Goal: Information Seeking & Learning: Learn about a topic

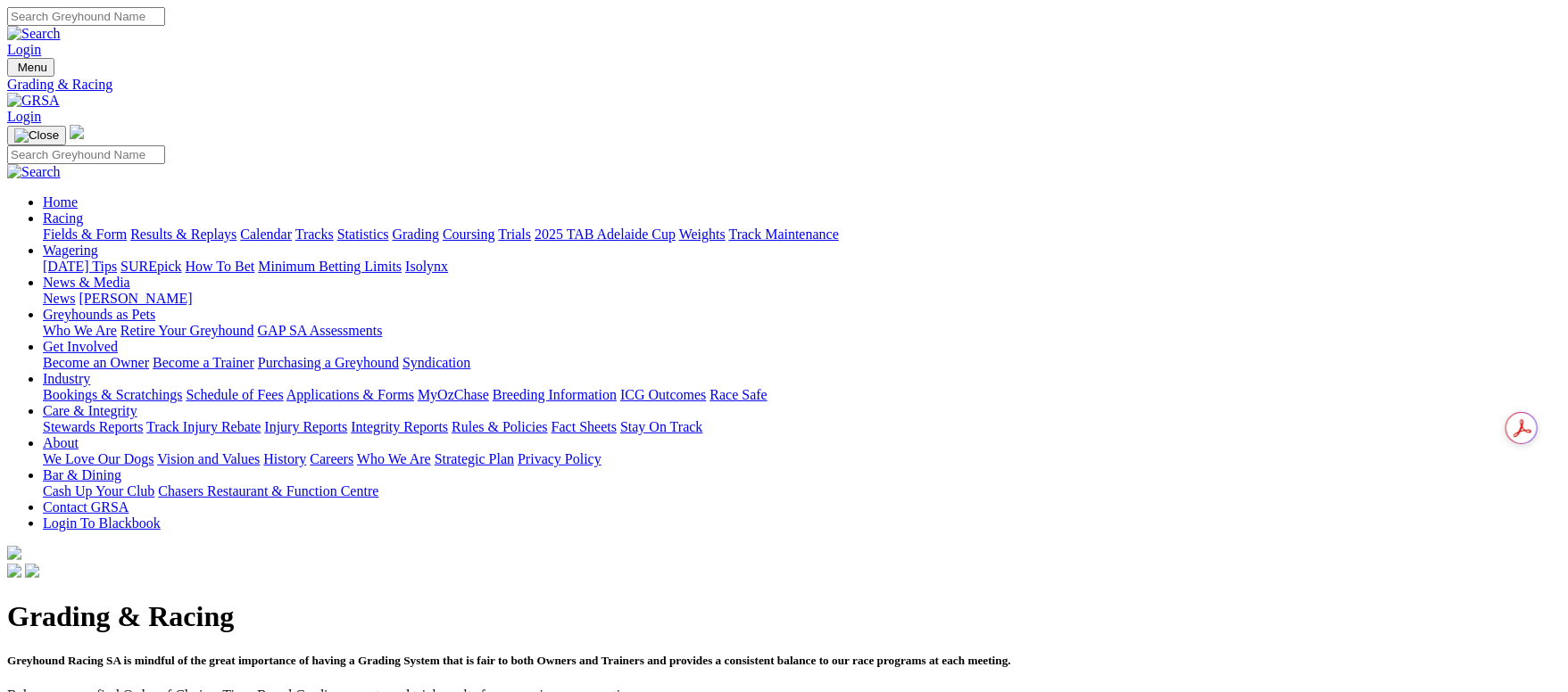
click at [126, 226] on link "Fields & Form" at bounding box center [84, 234] width 84 height 15
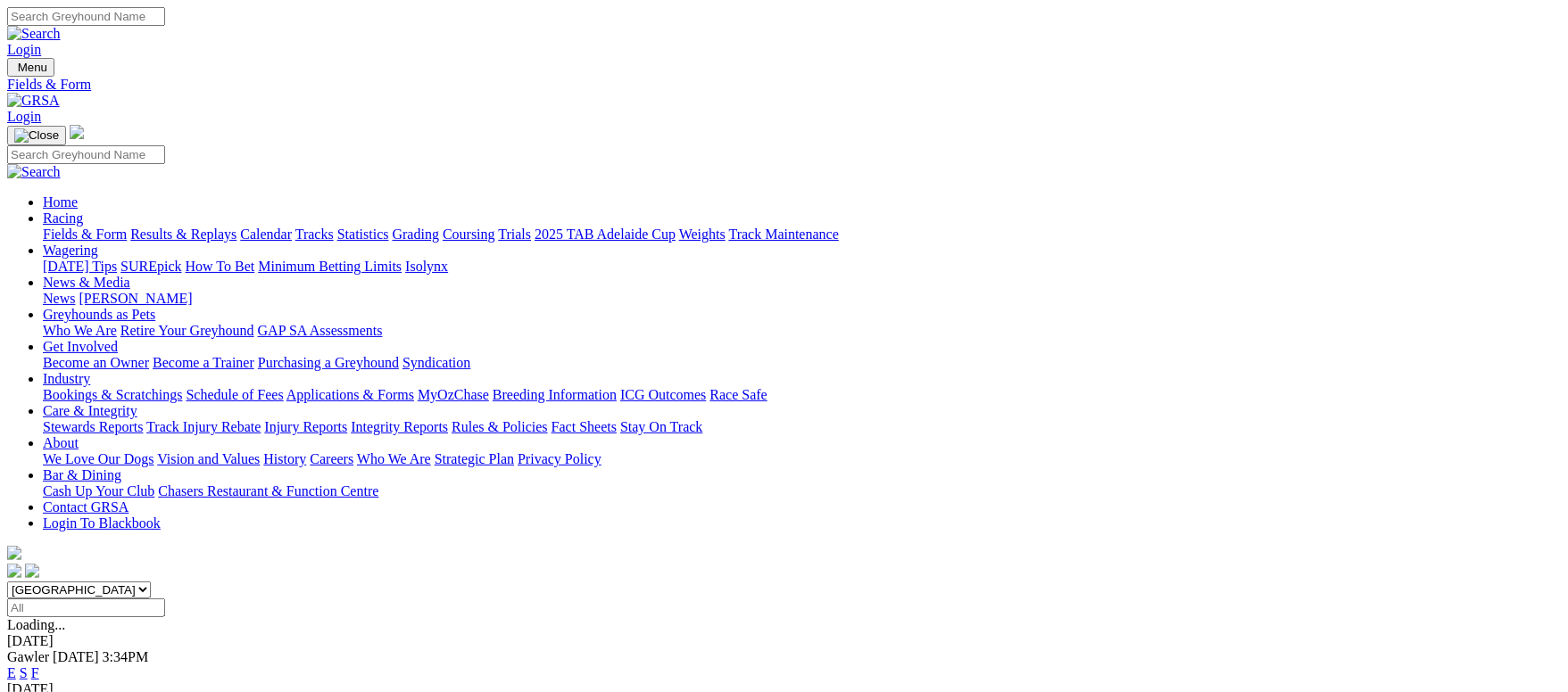
click at [236, 226] on link "Results & Replays" at bounding box center [183, 234] width 106 height 15
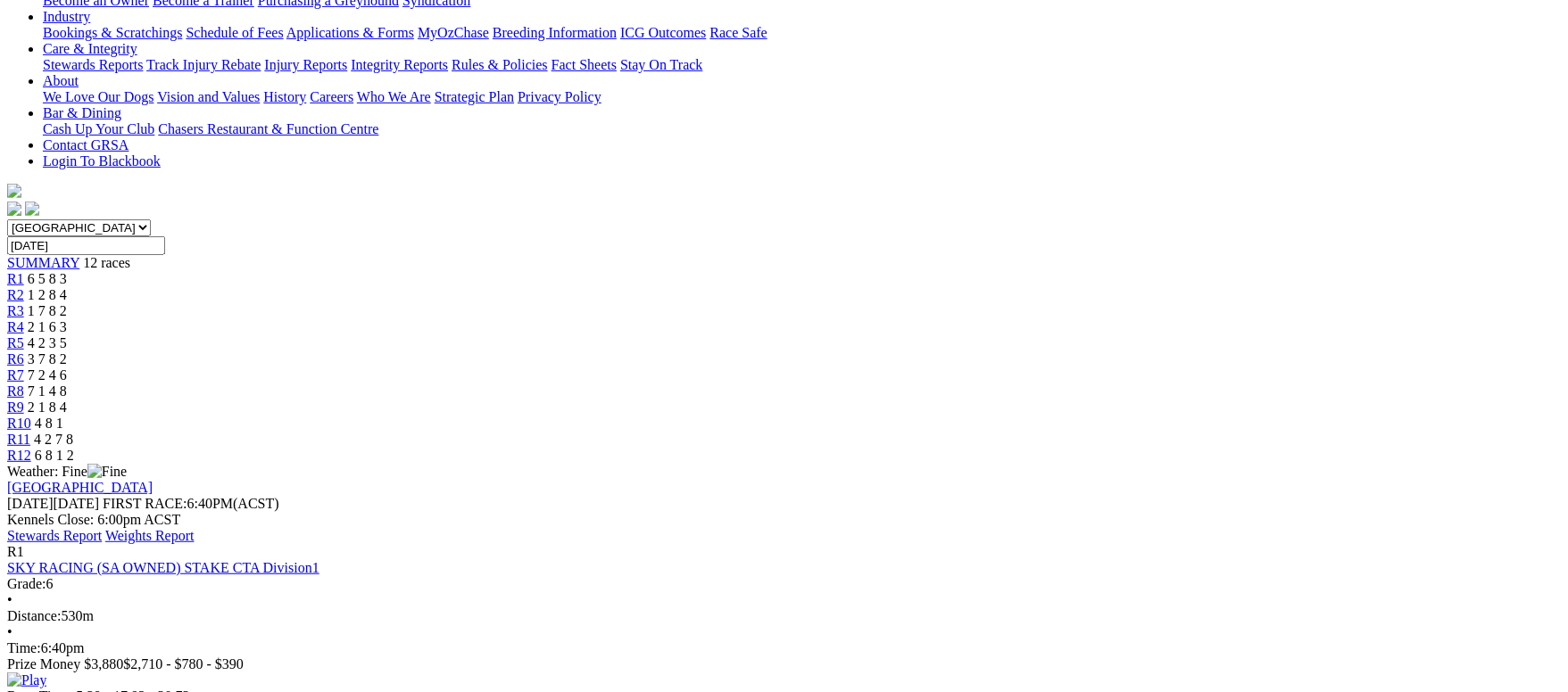
scroll to position [400, 0]
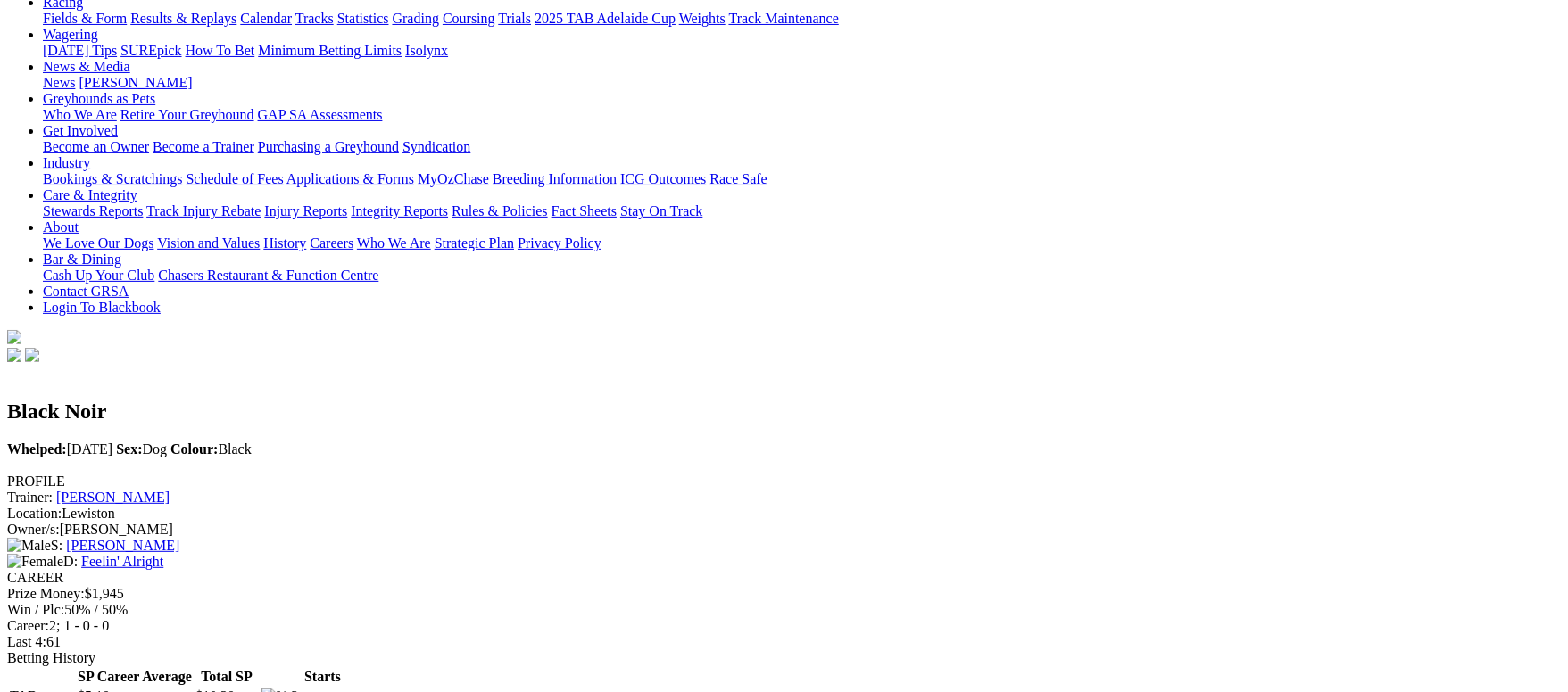
scroll to position [268, 0]
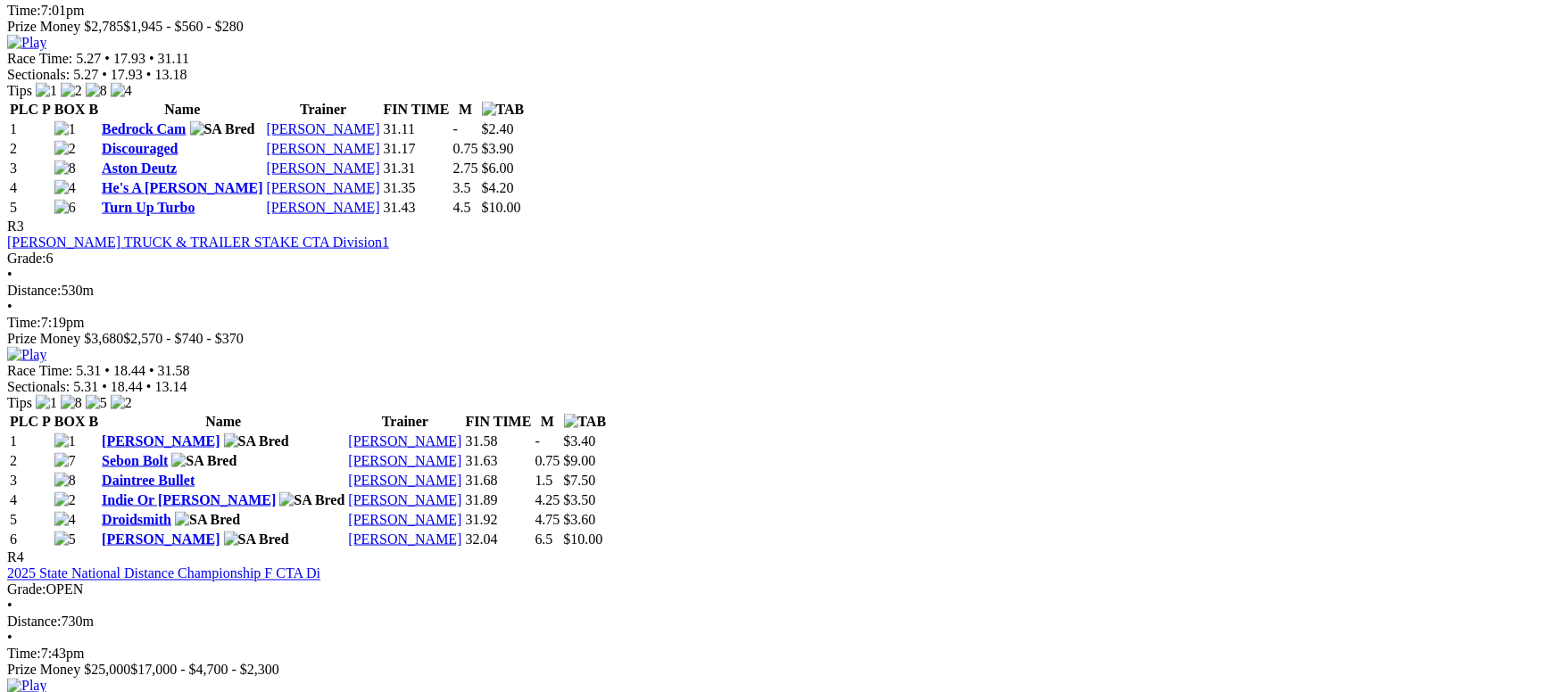
scroll to position [1605, 0]
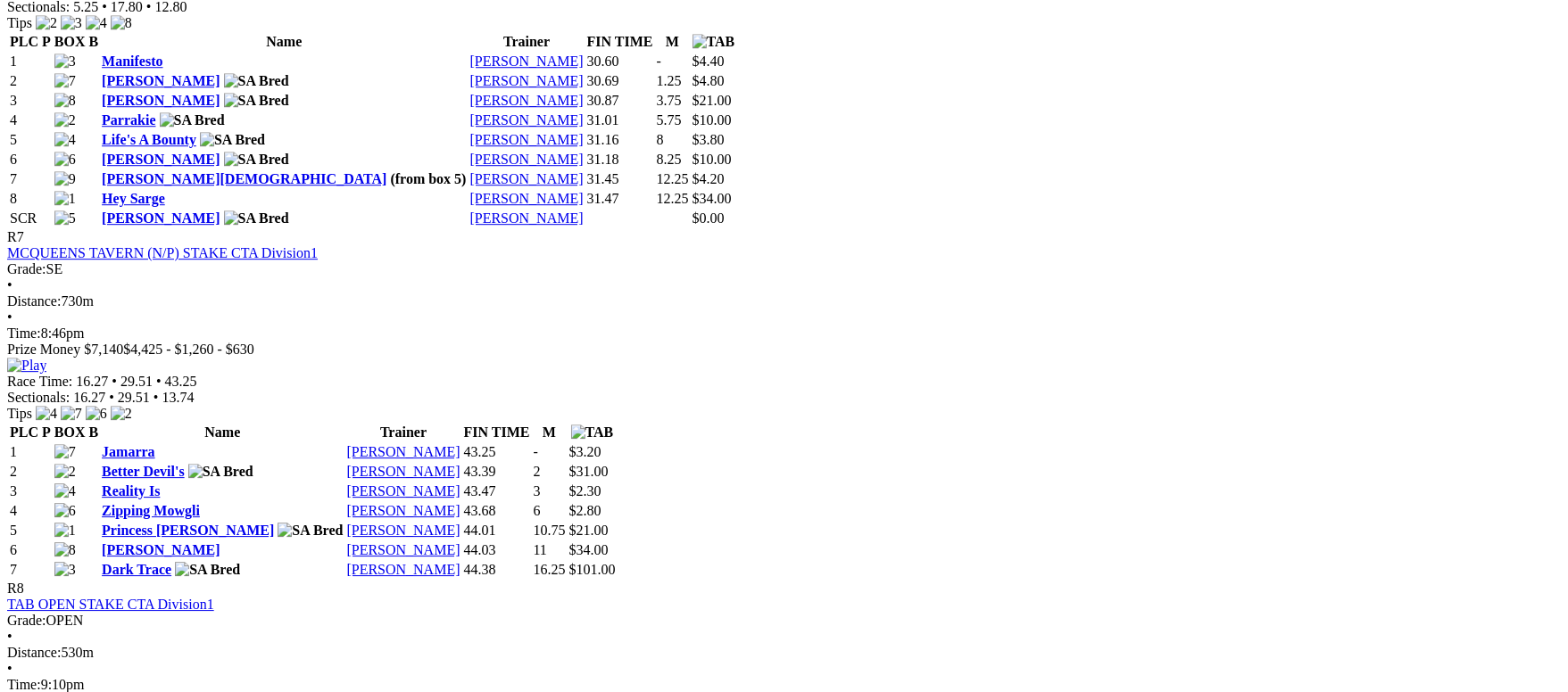
scroll to position [2942, 0]
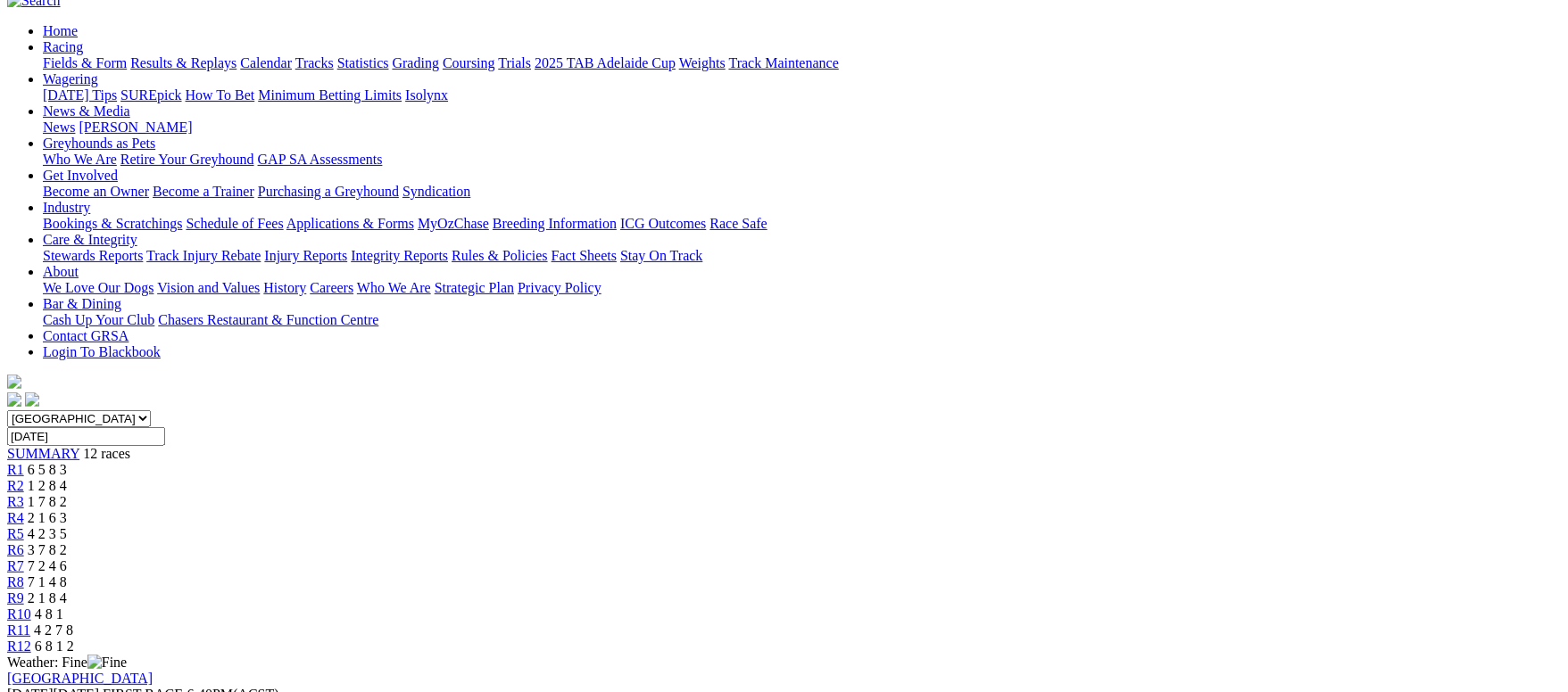
scroll to position [134, 0]
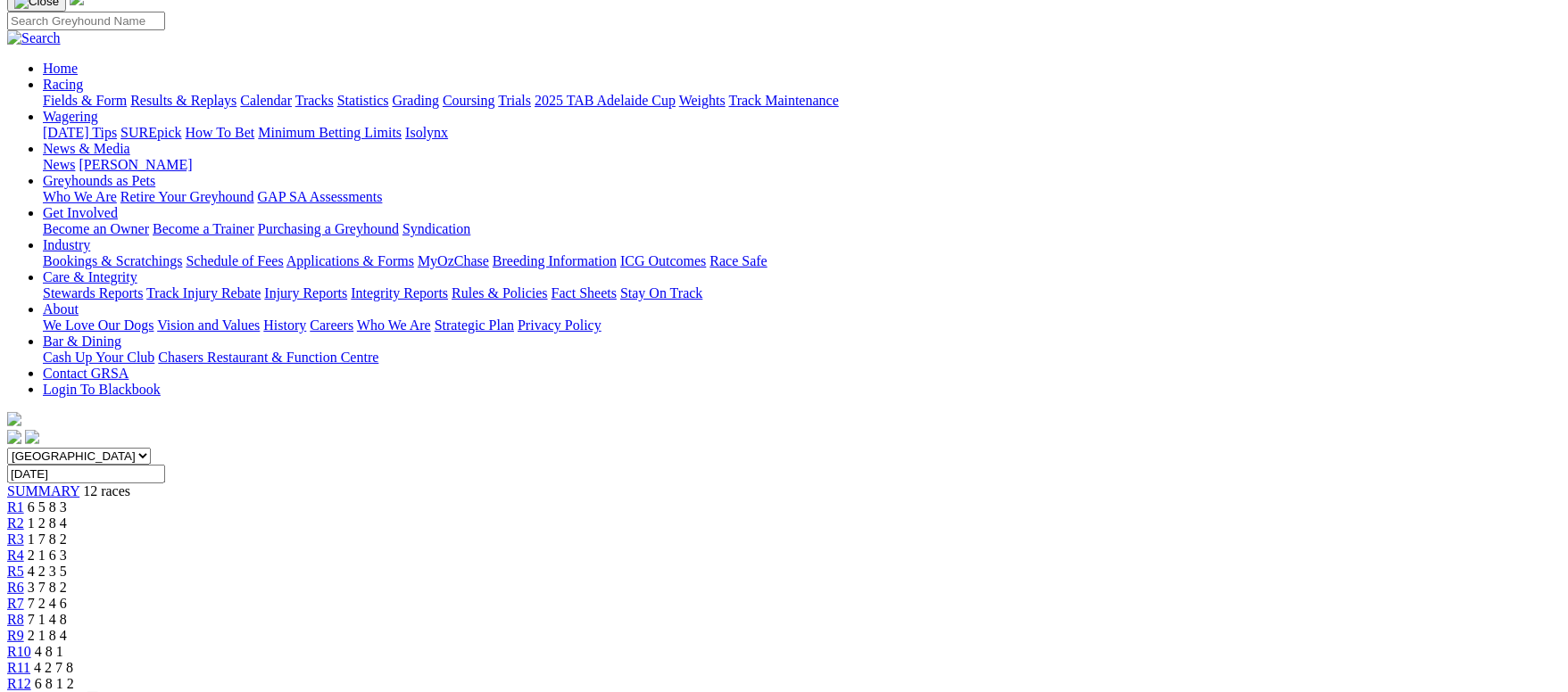
click at [64, 644] on span "4 8 1" at bounding box center [49, 652] width 29 height 15
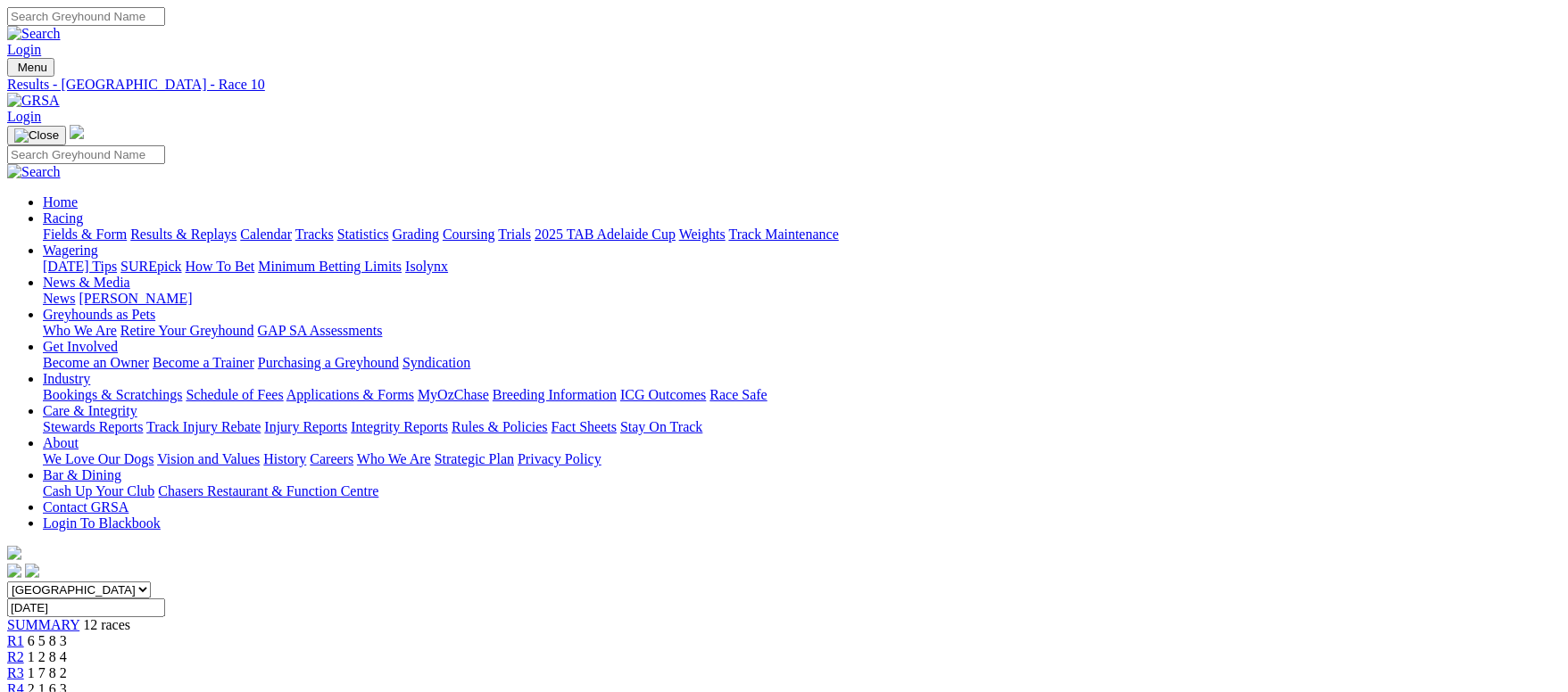
click at [125, 226] on link "Fields & Form" at bounding box center [84, 234] width 84 height 15
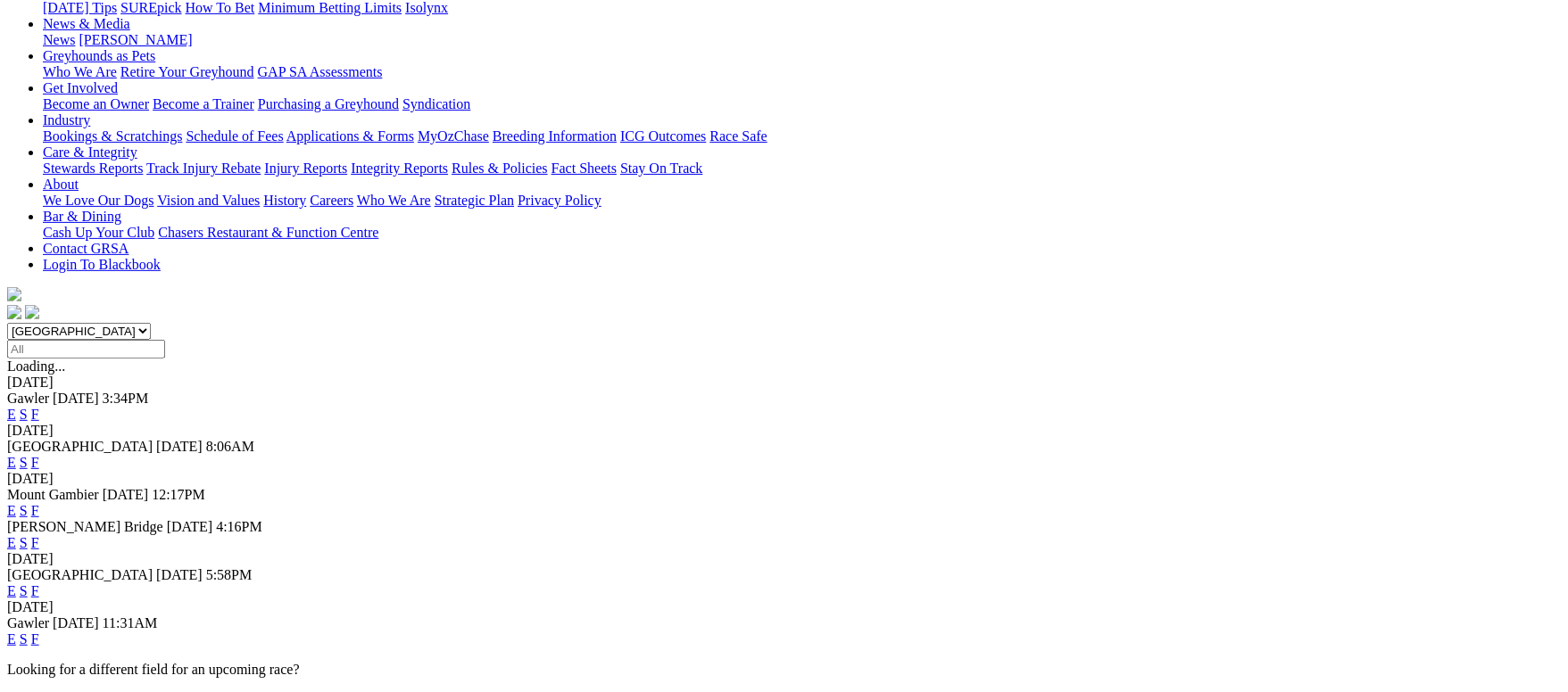
scroll to position [268, 0]
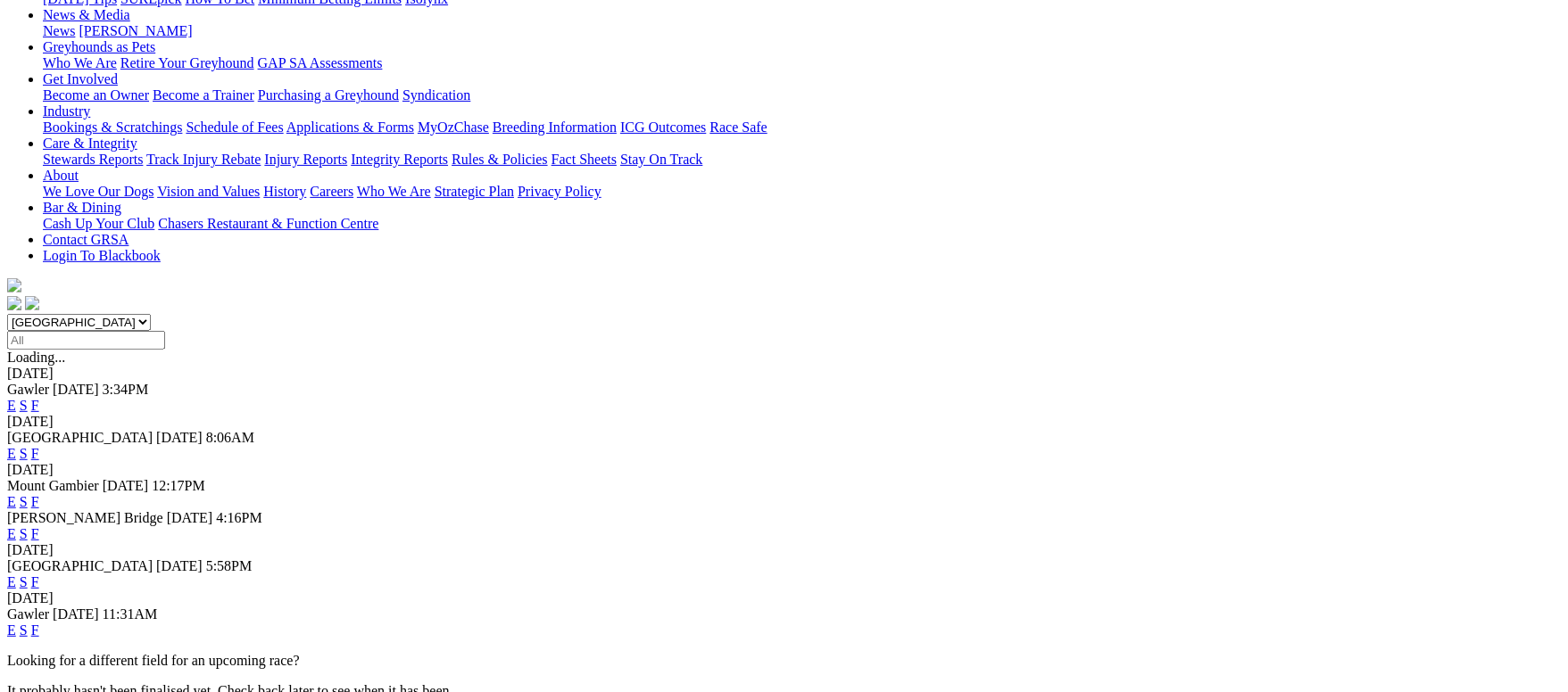
click at [40, 446] on link "F" at bounding box center [35, 454] width 8 height 15
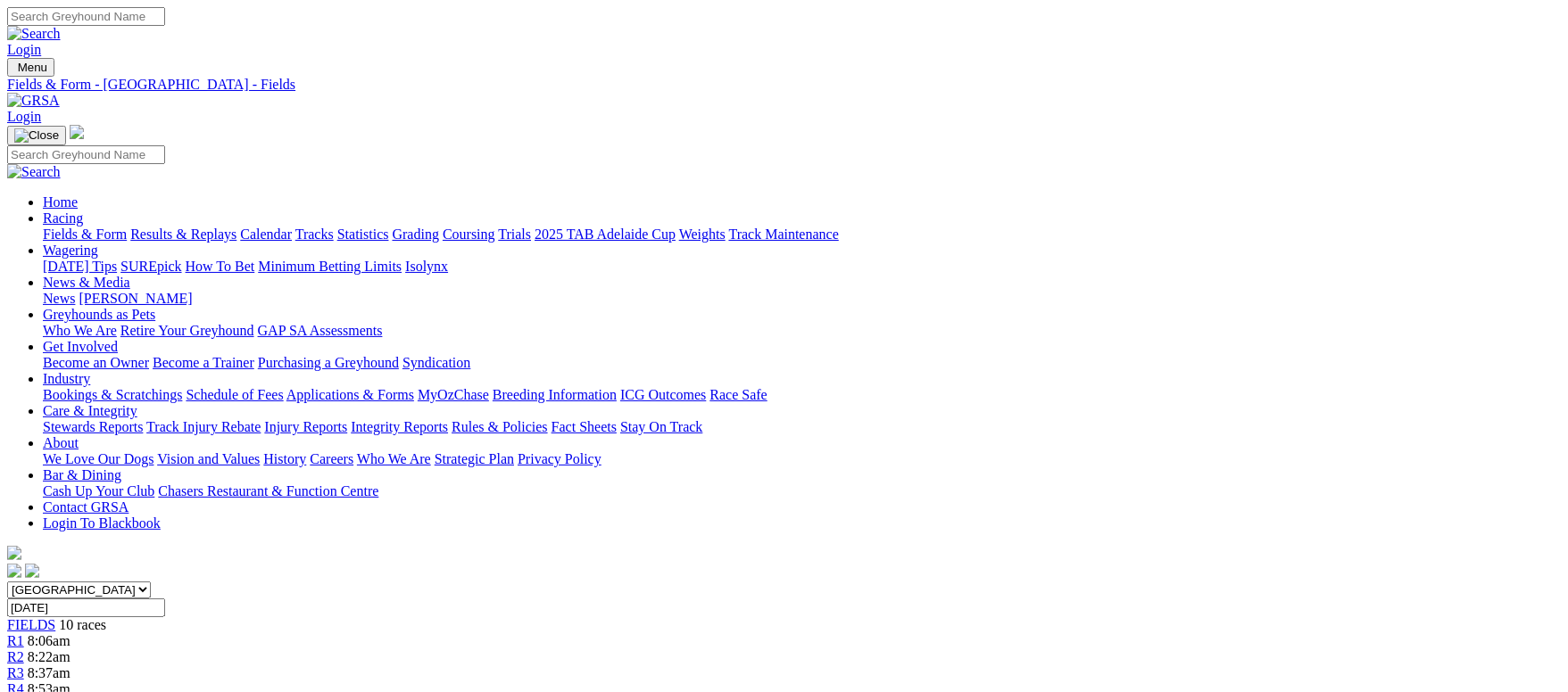
click at [126, 226] on link "Fields & Form" at bounding box center [84, 234] width 84 height 15
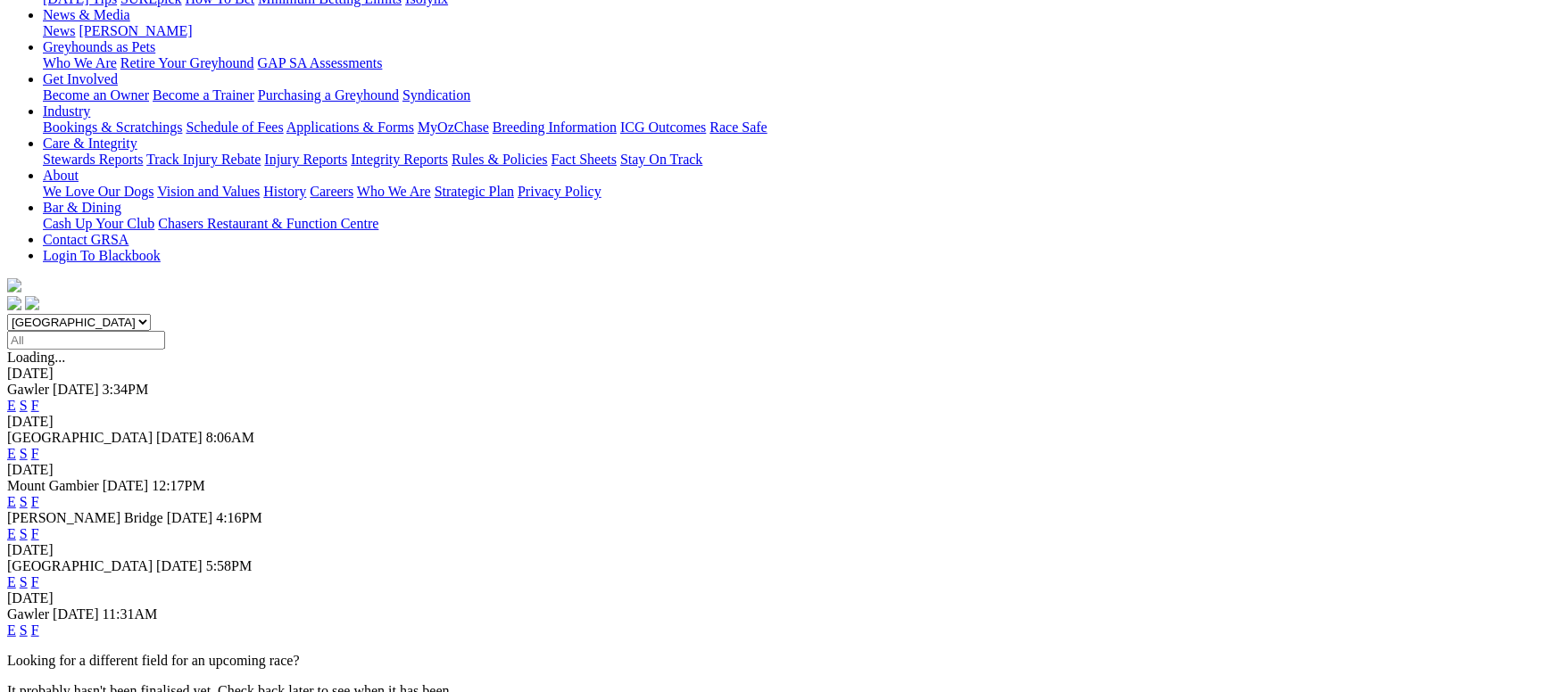
click at [40, 623] on link "F" at bounding box center [35, 630] width 8 height 15
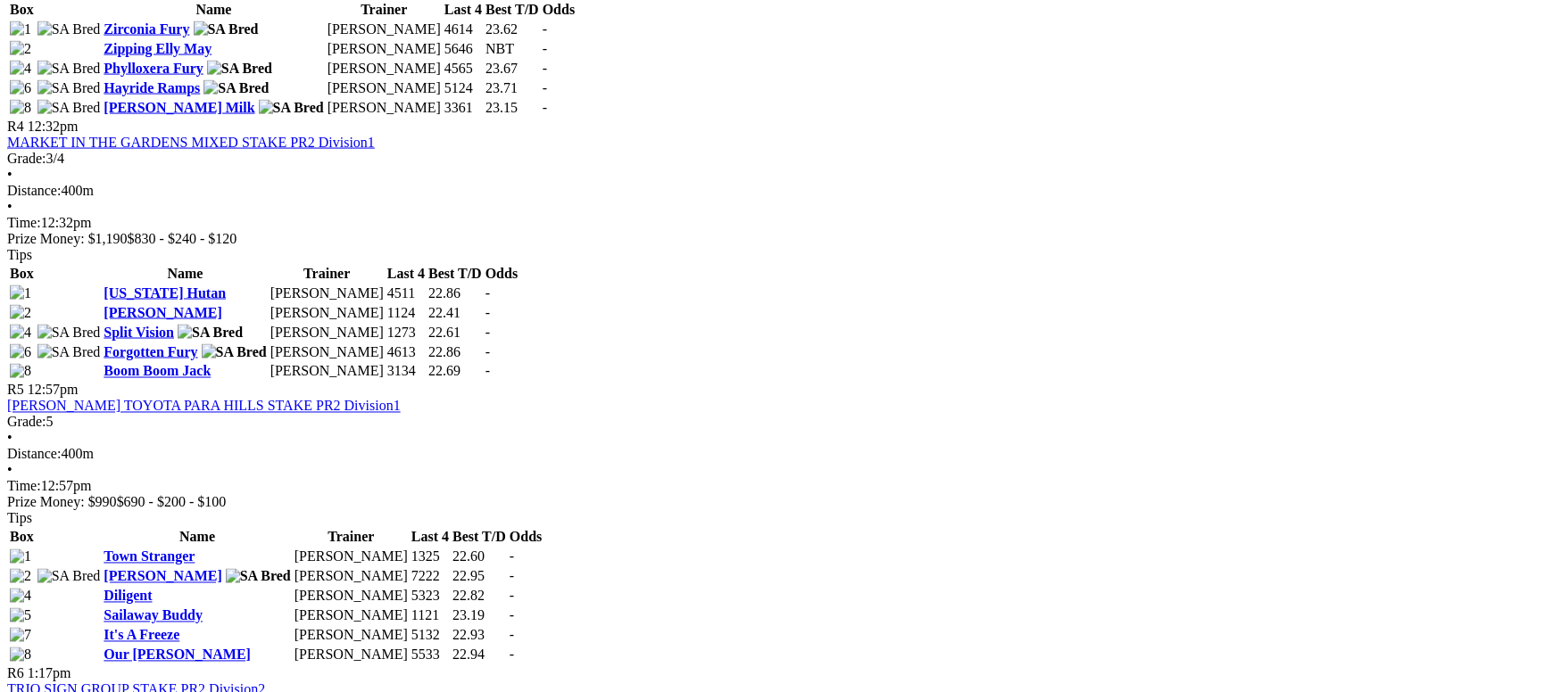
scroll to position [1739, 0]
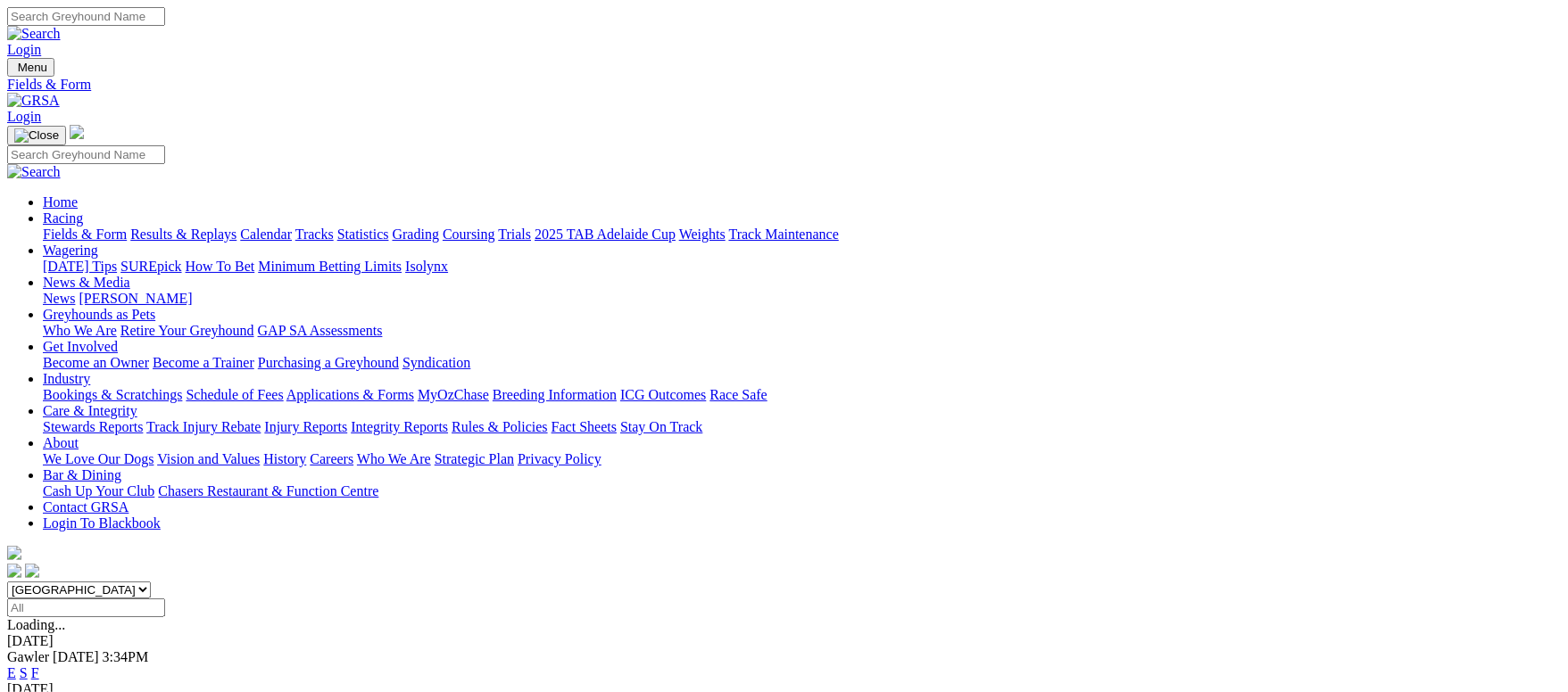
click at [292, 226] on link "Calendar" at bounding box center [266, 234] width 52 height 15
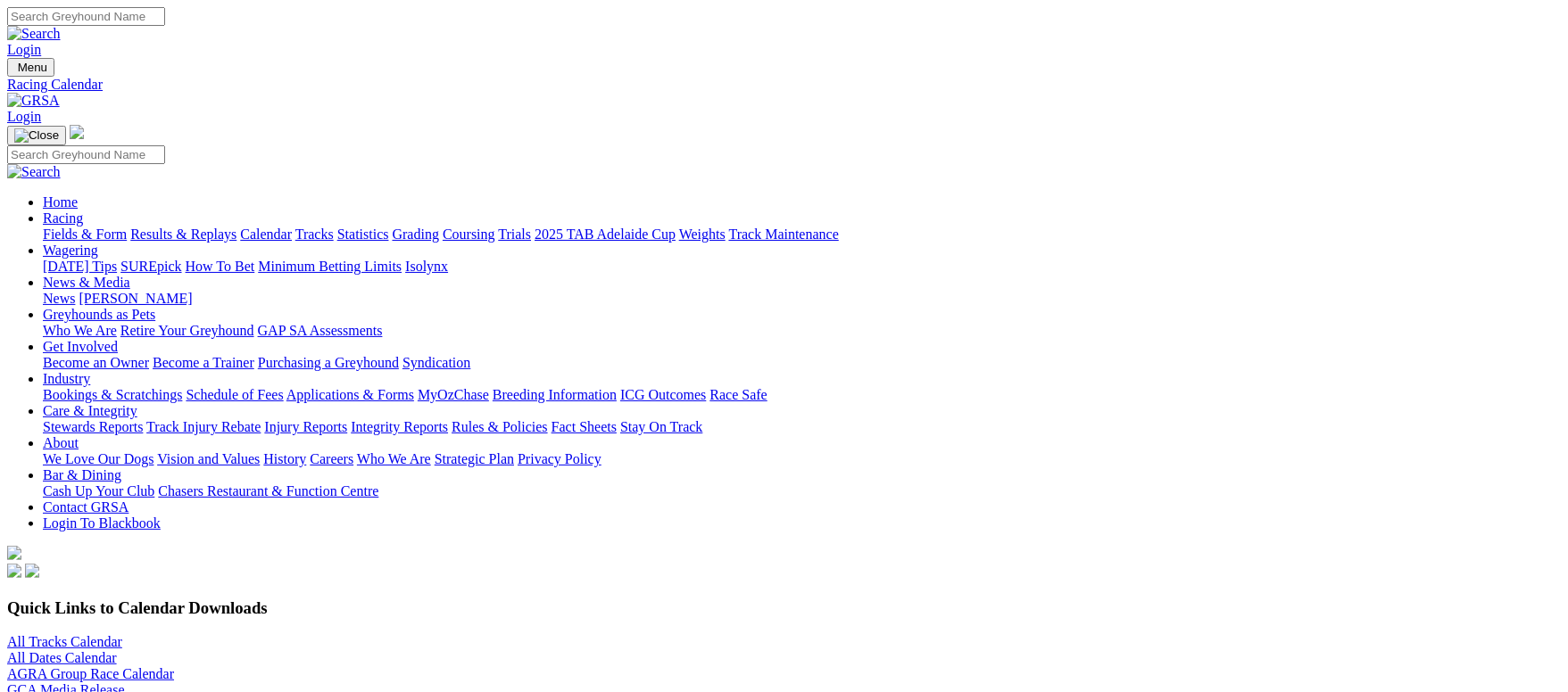
click at [122, 634] on link "All Tracks Calendar" at bounding box center [64, 642] width 115 height 15
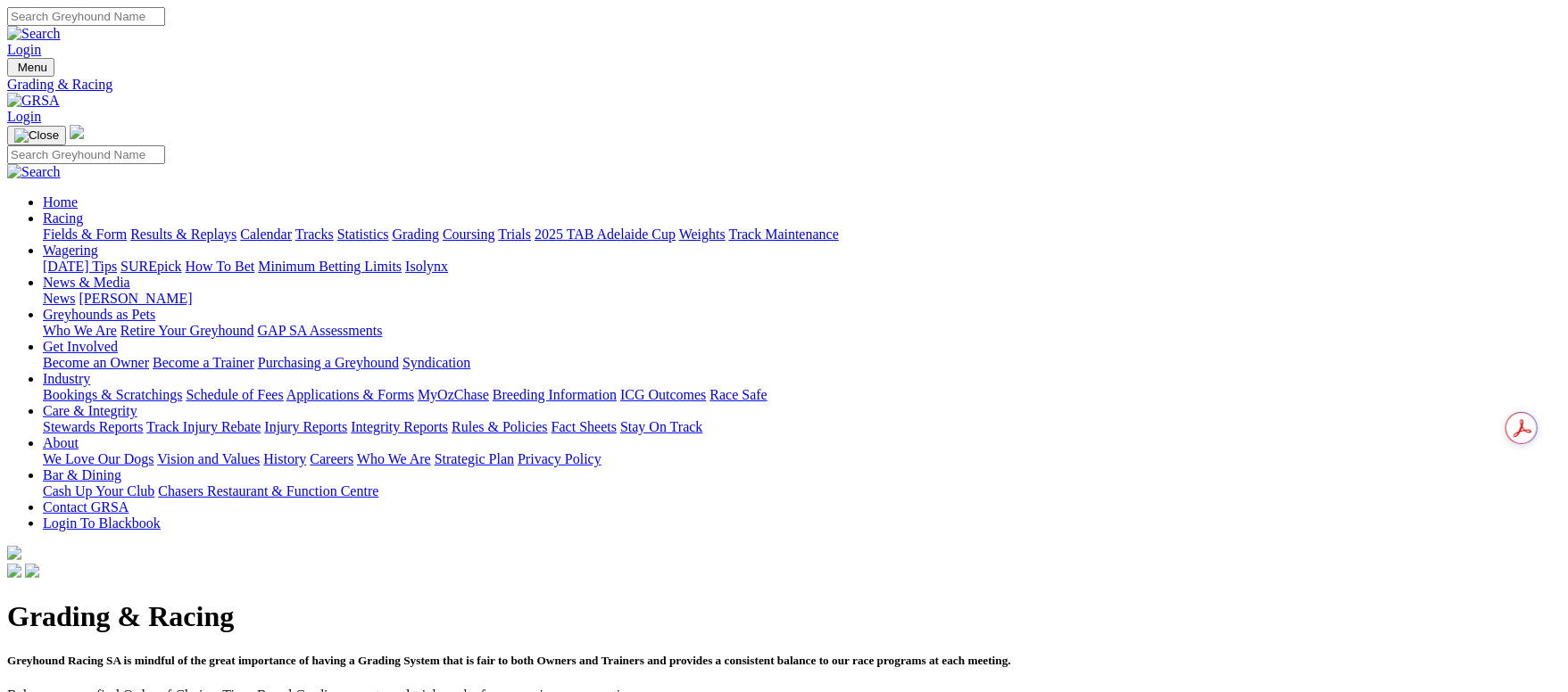
click at [236, 226] on link "Results & Replays" at bounding box center [183, 234] width 106 height 15
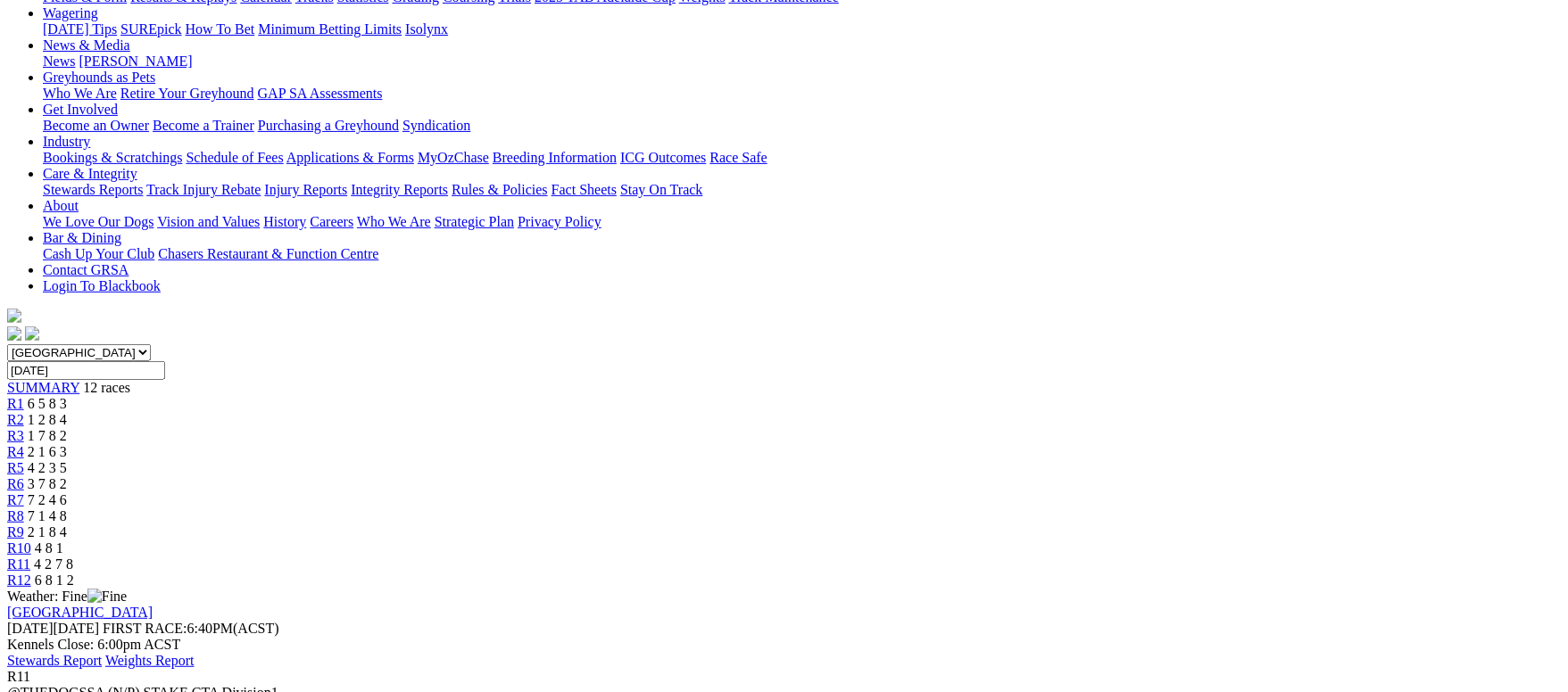
scroll to position [134, 0]
